Goal: Transaction & Acquisition: Obtain resource

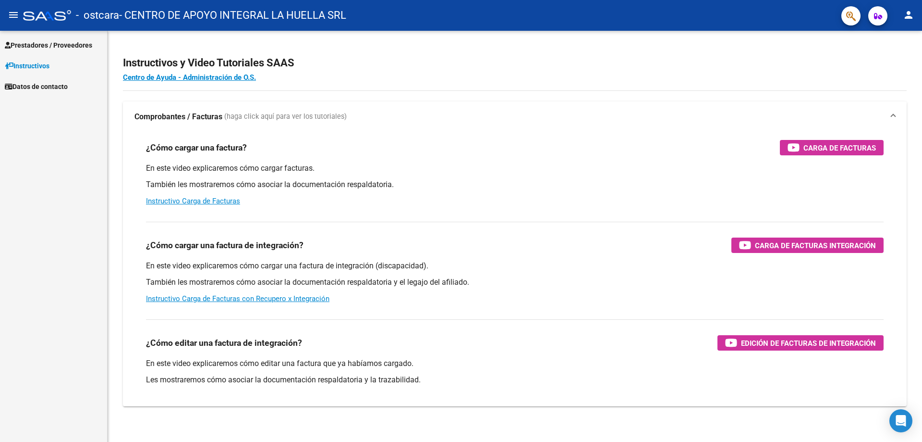
click at [37, 48] on span "Prestadores / Proveedores" at bounding box center [48, 45] width 87 height 11
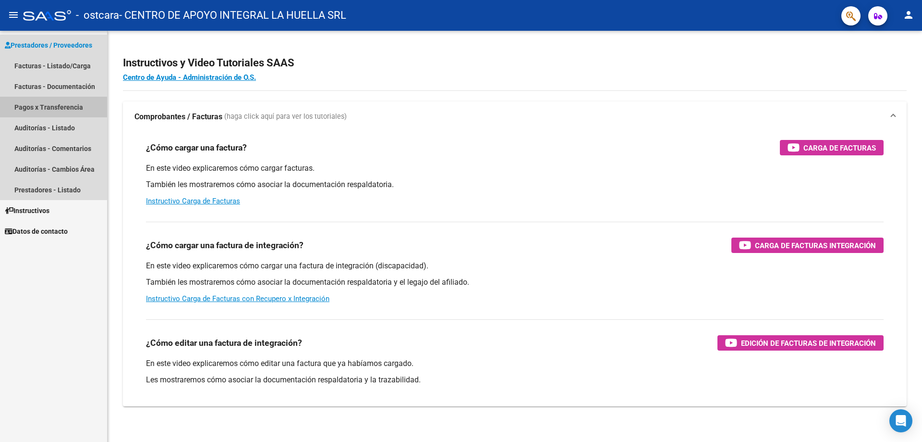
click at [44, 108] on link "Pagos x Transferencia" at bounding box center [53, 107] width 107 height 21
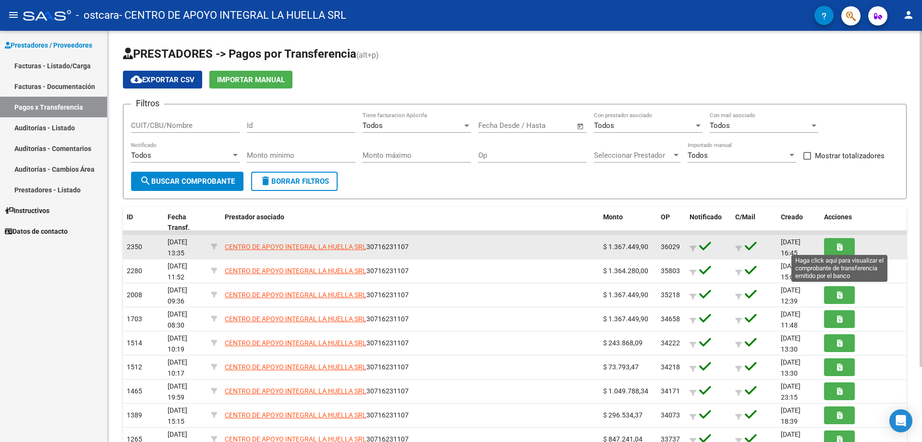
click at [846, 249] on button "button" at bounding box center [839, 247] width 31 height 18
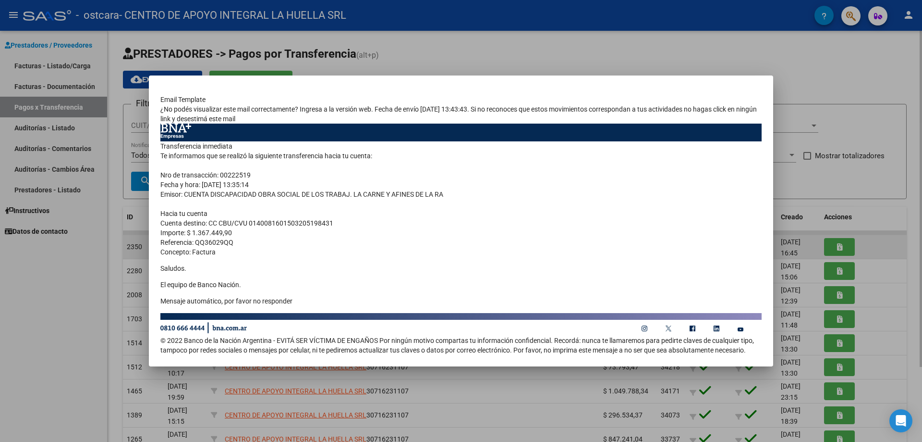
click at [846, 249] on div at bounding box center [461, 221] width 922 height 442
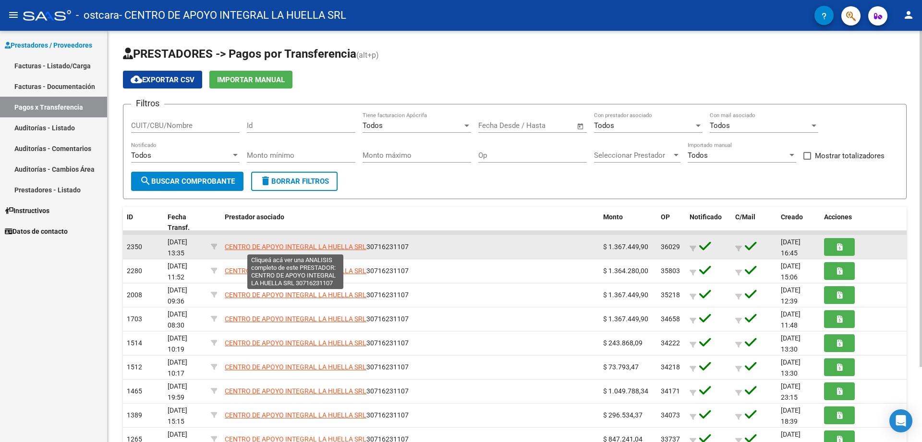
click at [249, 247] on span "CENTRO DE APOYO INTEGRAL LA HUELLA SRL" at bounding box center [296, 247] width 142 height 8
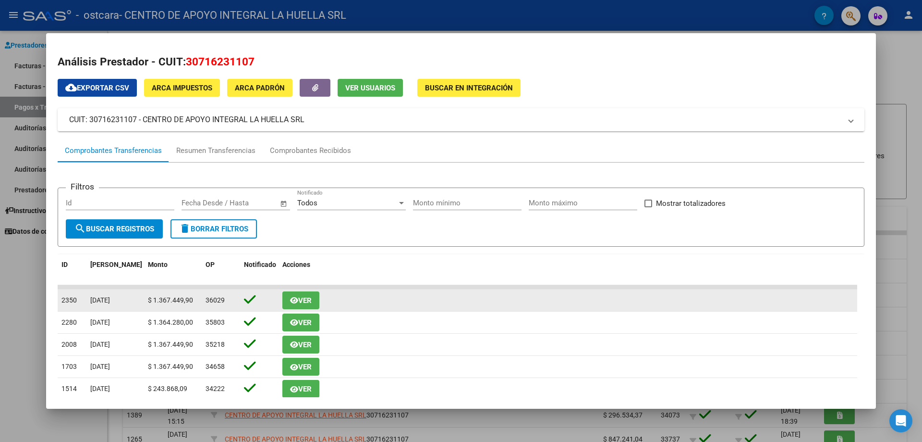
click at [296, 302] on icon "button" at bounding box center [294, 299] width 8 height 7
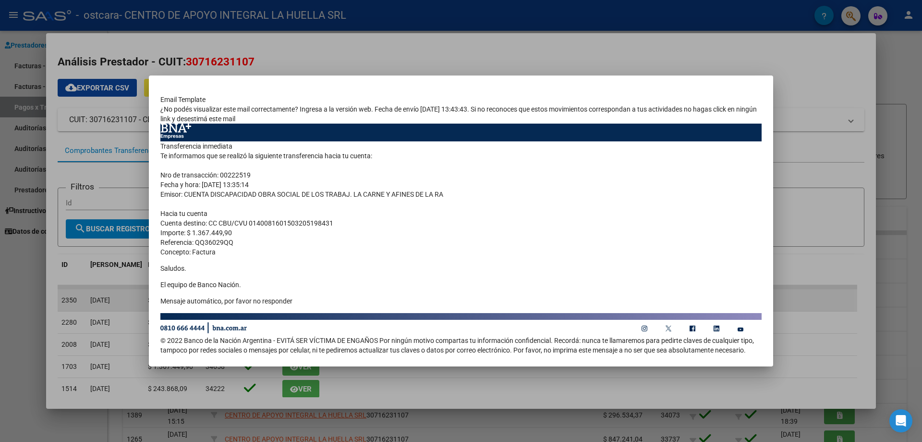
click at [296, 302] on p "Mensaje automático, por favor no responder" at bounding box center [460, 301] width 601 height 10
click at [481, 412] on div at bounding box center [461, 221] width 922 height 442
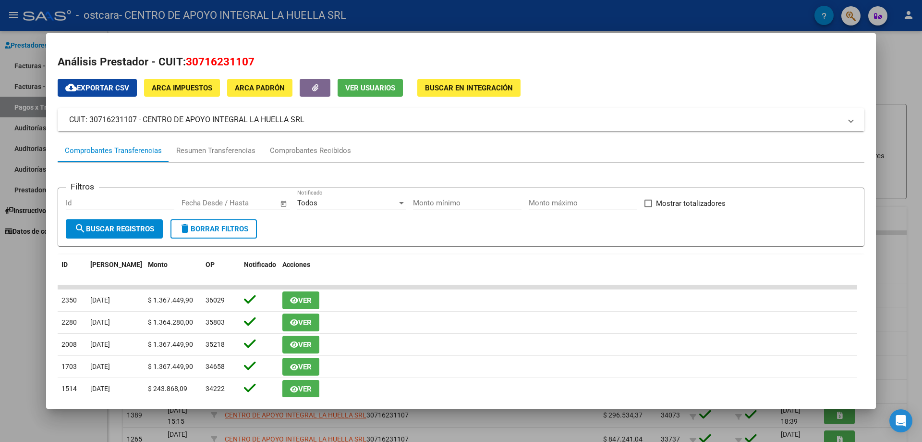
click at [98, 200] on input "Id" at bounding box center [120, 202] width 109 height 9
type input "2350"
click at [394, 210] on div "Todos Notificado" at bounding box center [351, 203] width 109 height 14
click at [393, 210] on span "Todos" at bounding box center [351, 203] width 109 height 22
click at [104, 227] on span "search Buscar Registros" at bounding box center [114, 228] width 80 height 9
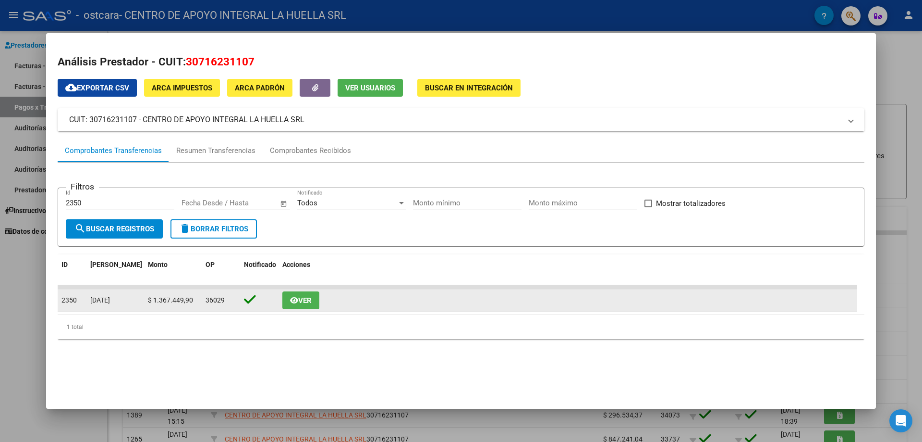
click at [96, 299] on span "[DATE]" at bounding box center [100, 300] width 20 height 8
click at [132, 301] on div "[DATE]" at bounding box center [115, 300] width 50 height 11
click at [248, 297] on icon at bounding box center [250, 299] width 12 height 13
click at [321, 297] on div "Ver" at bounding box center [567, 300] width 571 height 18
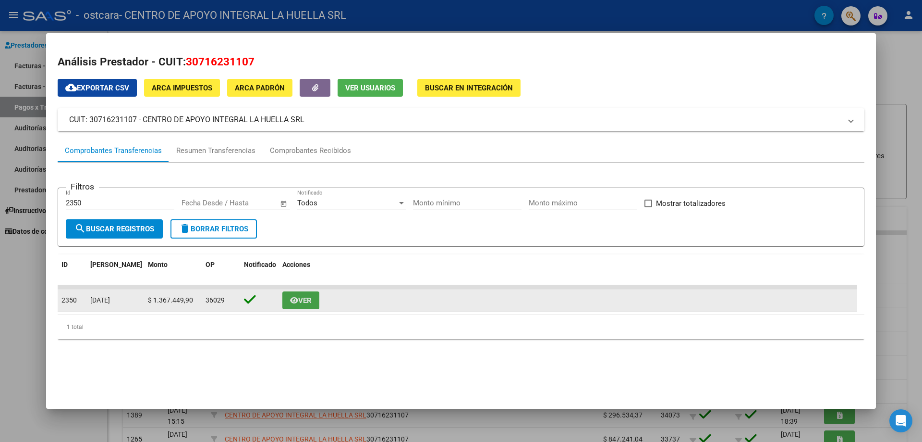
click at [315, 297] on button "Ver" at bounding box center [300, 300] width 37 height 18
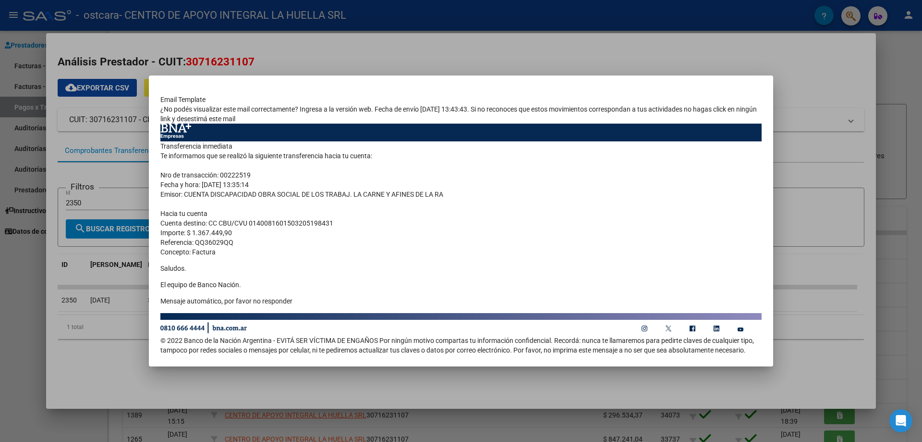
click at [802, 249] on div at bounding box center [461, 221] width 922 height 442
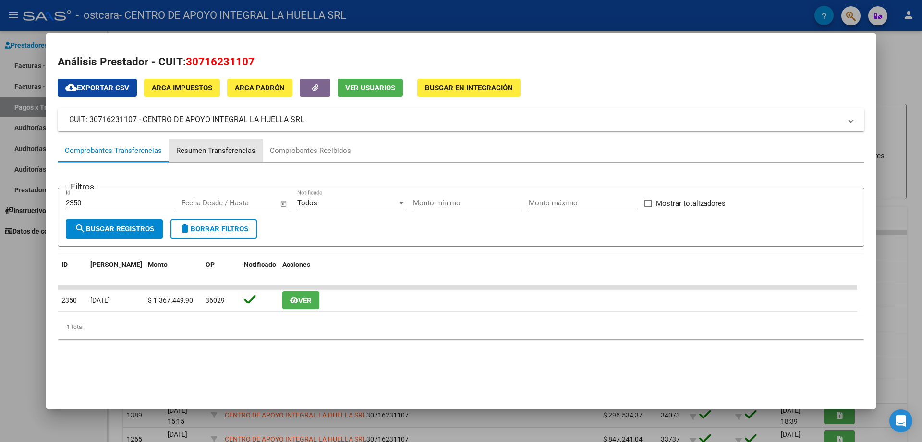
click at [215, 151] on div "Resumen Transferencias" at bounding box center [215, 150] width 79 height 11
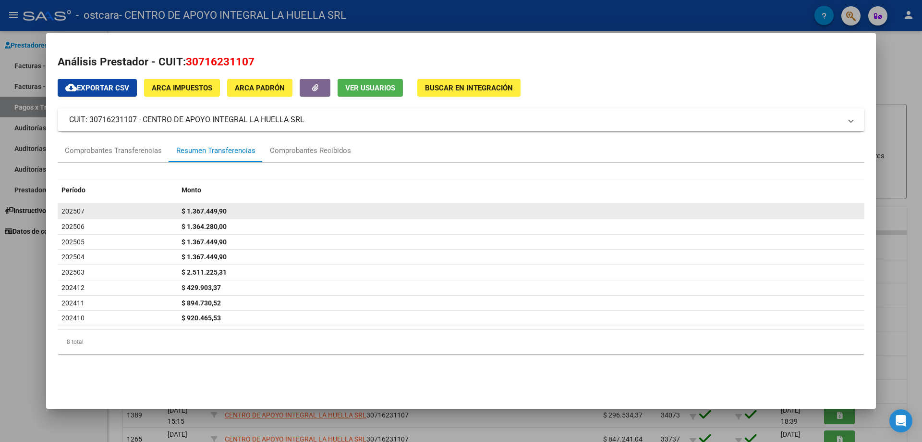
click at [212, 211] on span "$ 1.367.449,90" at bounding box center [204, 211] width 45 height 8
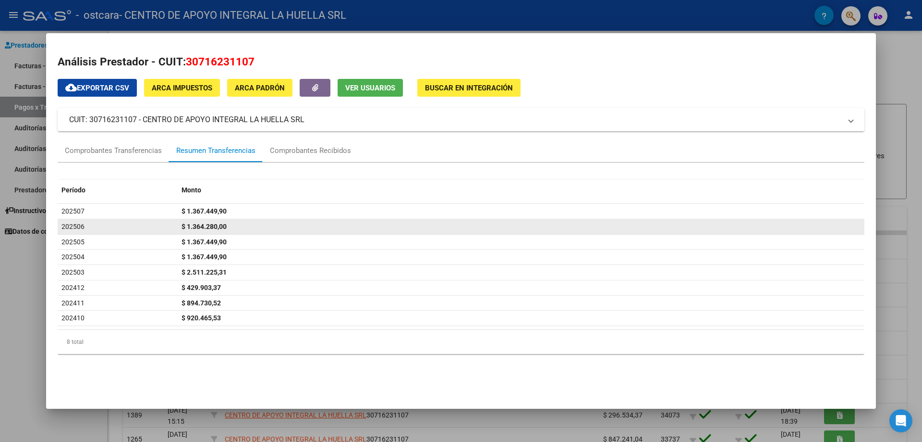
click at [211, 224] on span "$ 1.364.280,00" at bounding box center [204, 226] width 45 height 8
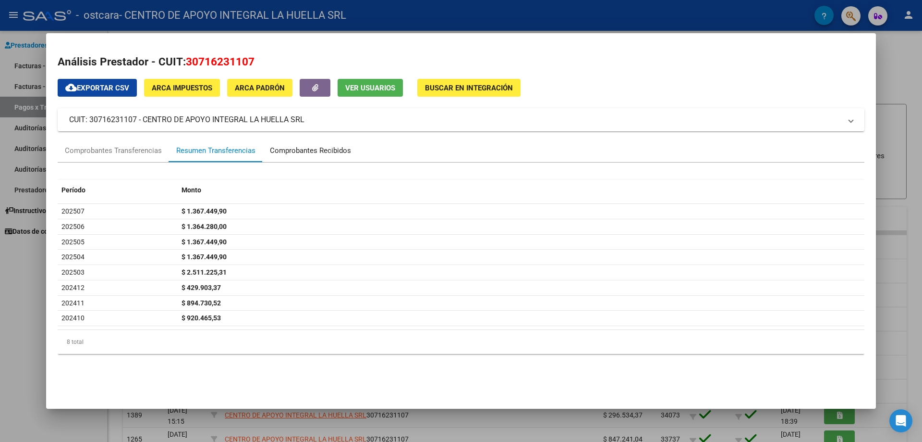
click at [307, 146] on div "Comprobantes Recibidos" at bounding box center [310, 150] width 81 height 11
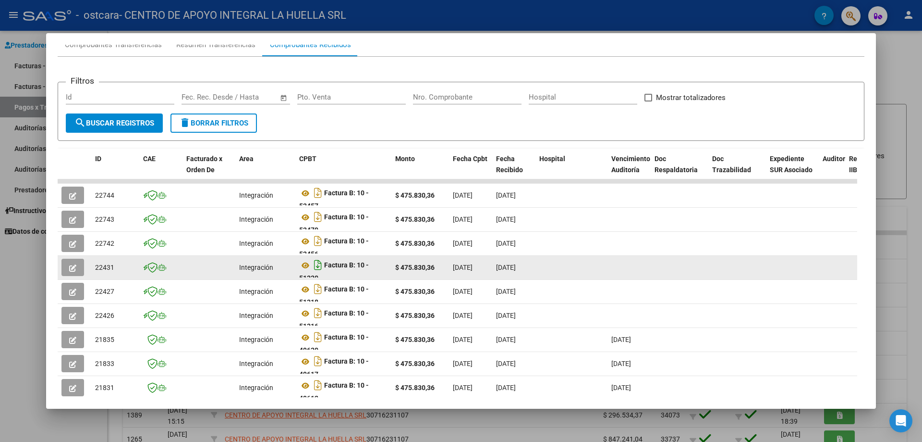
scroll to position [48, 0]
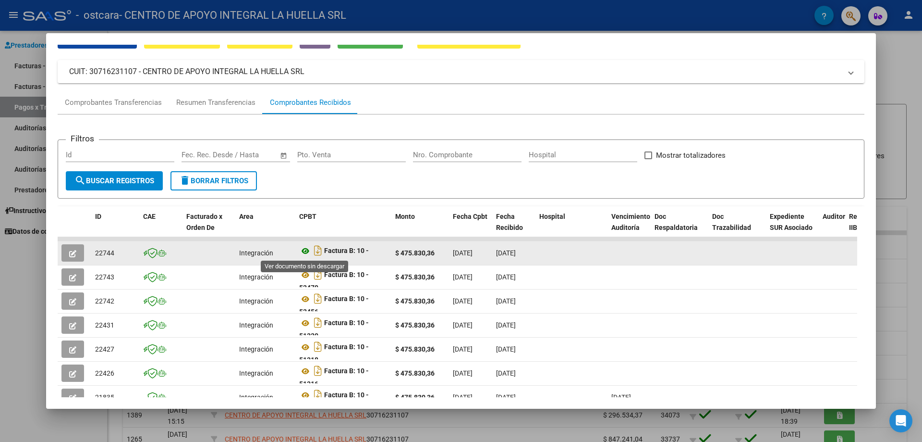
click at [307, 254] on icon at bounding box center [305, 251] width 12 height 12
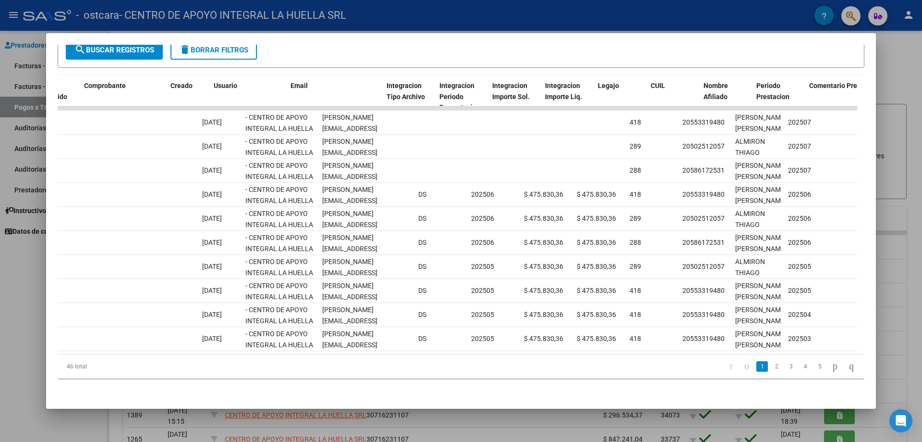
scroll to position [0, 992]
